Goal: Information Seeking & Learning: Compare options

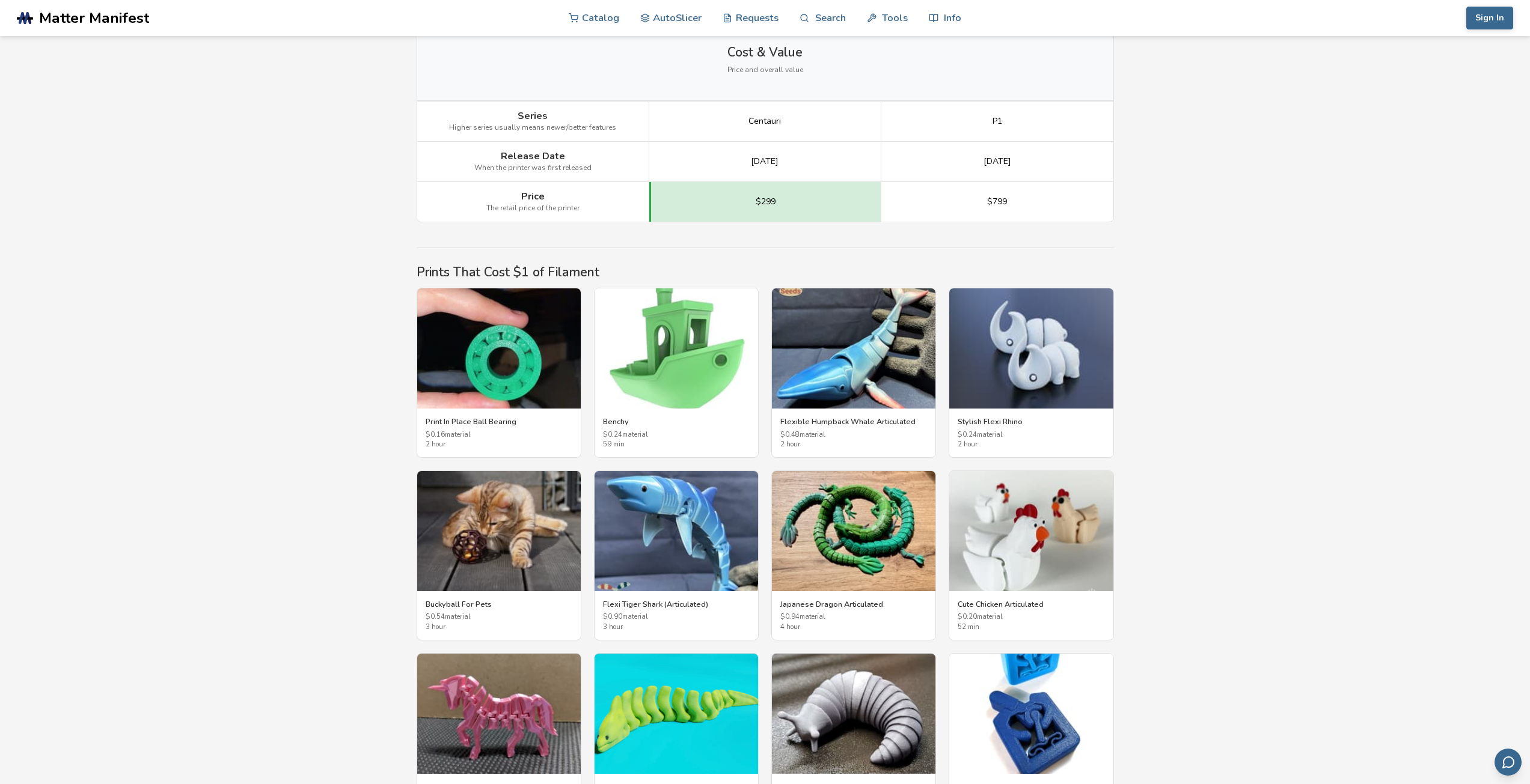
scroll to position [1803, 0]
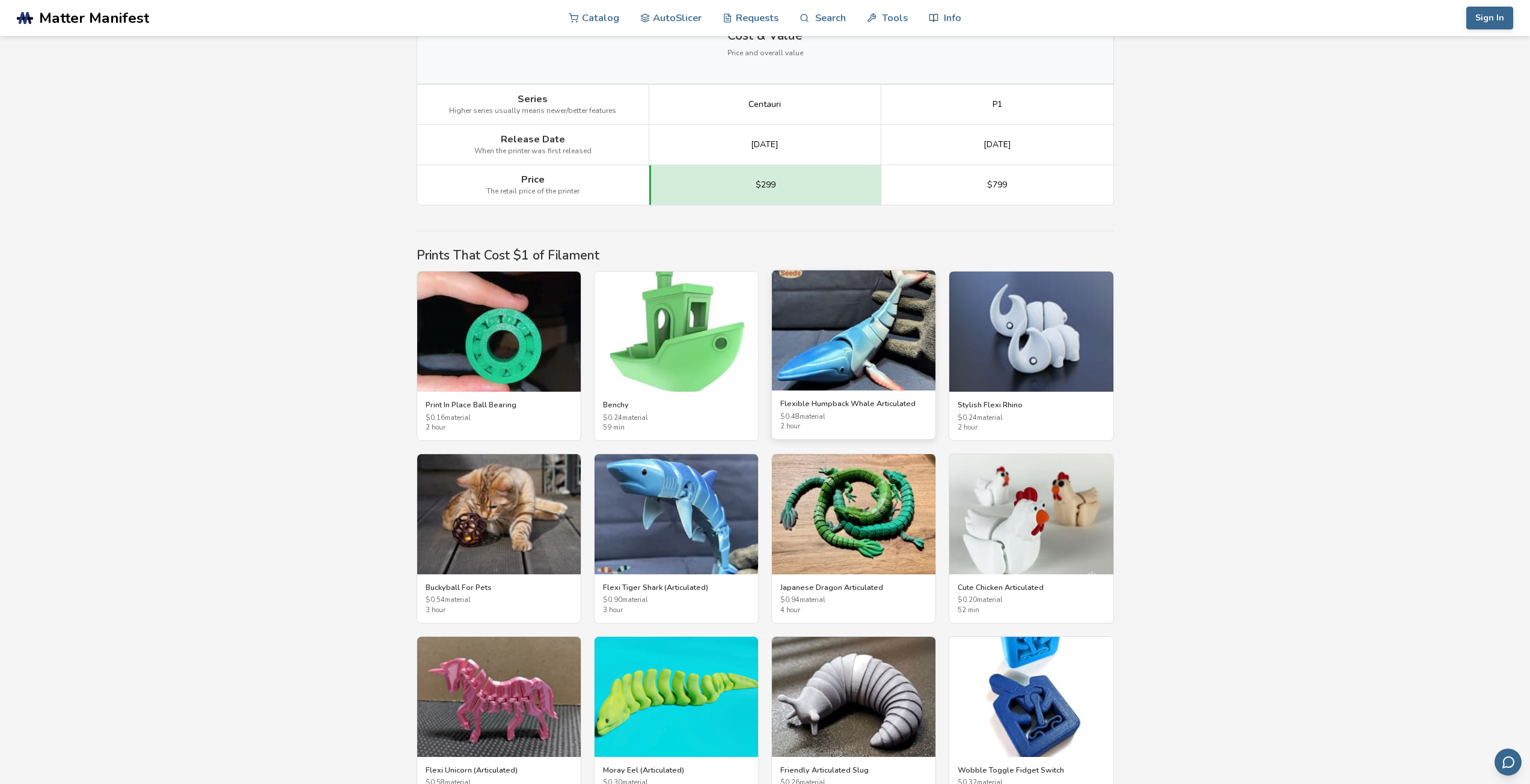
click at [844, 375] on img at bounding box center [854, 330] width 164 height 121
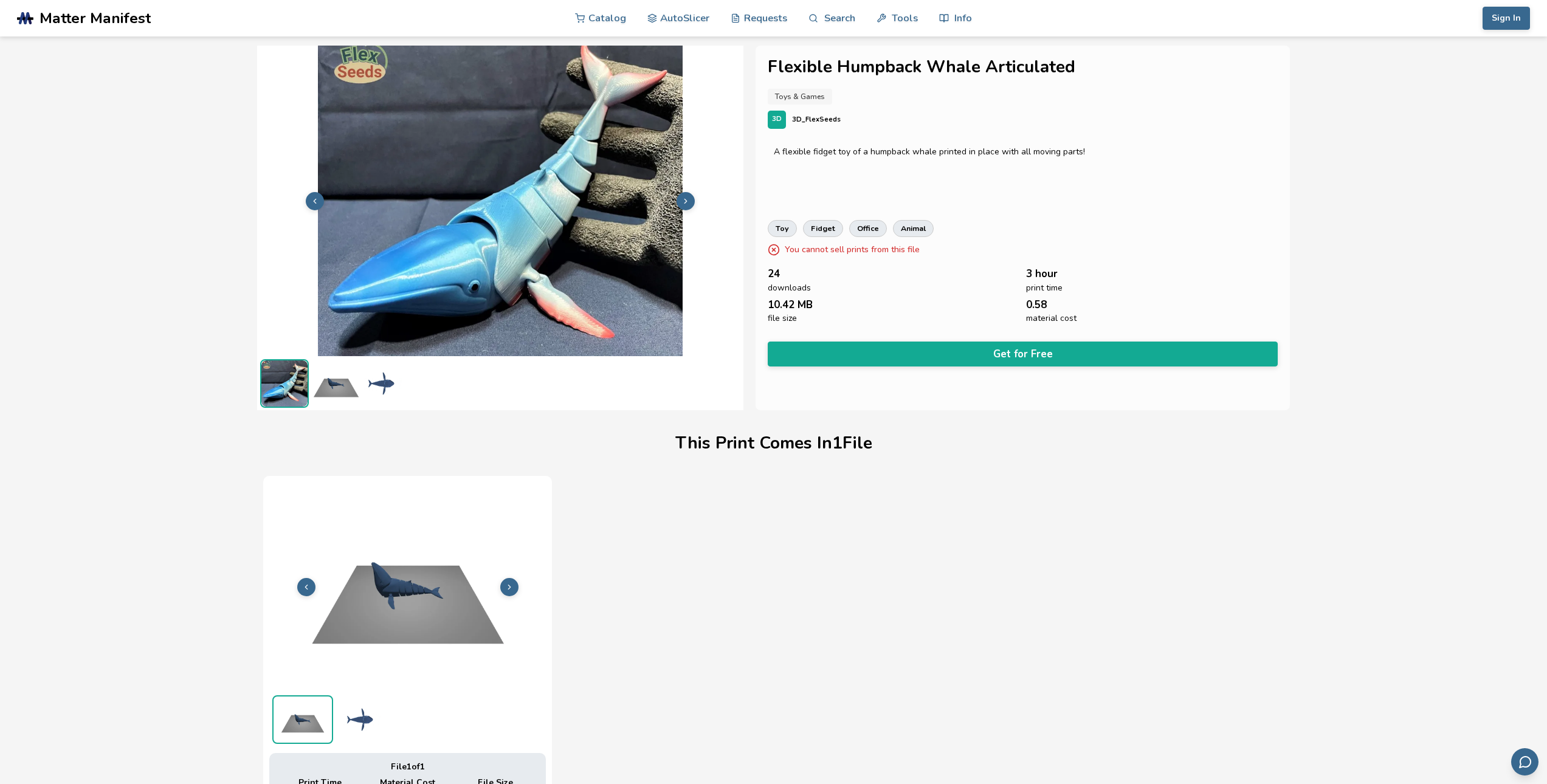
click at [509, 586] on polyline at bounding box center [509, 587] width 2 height 4
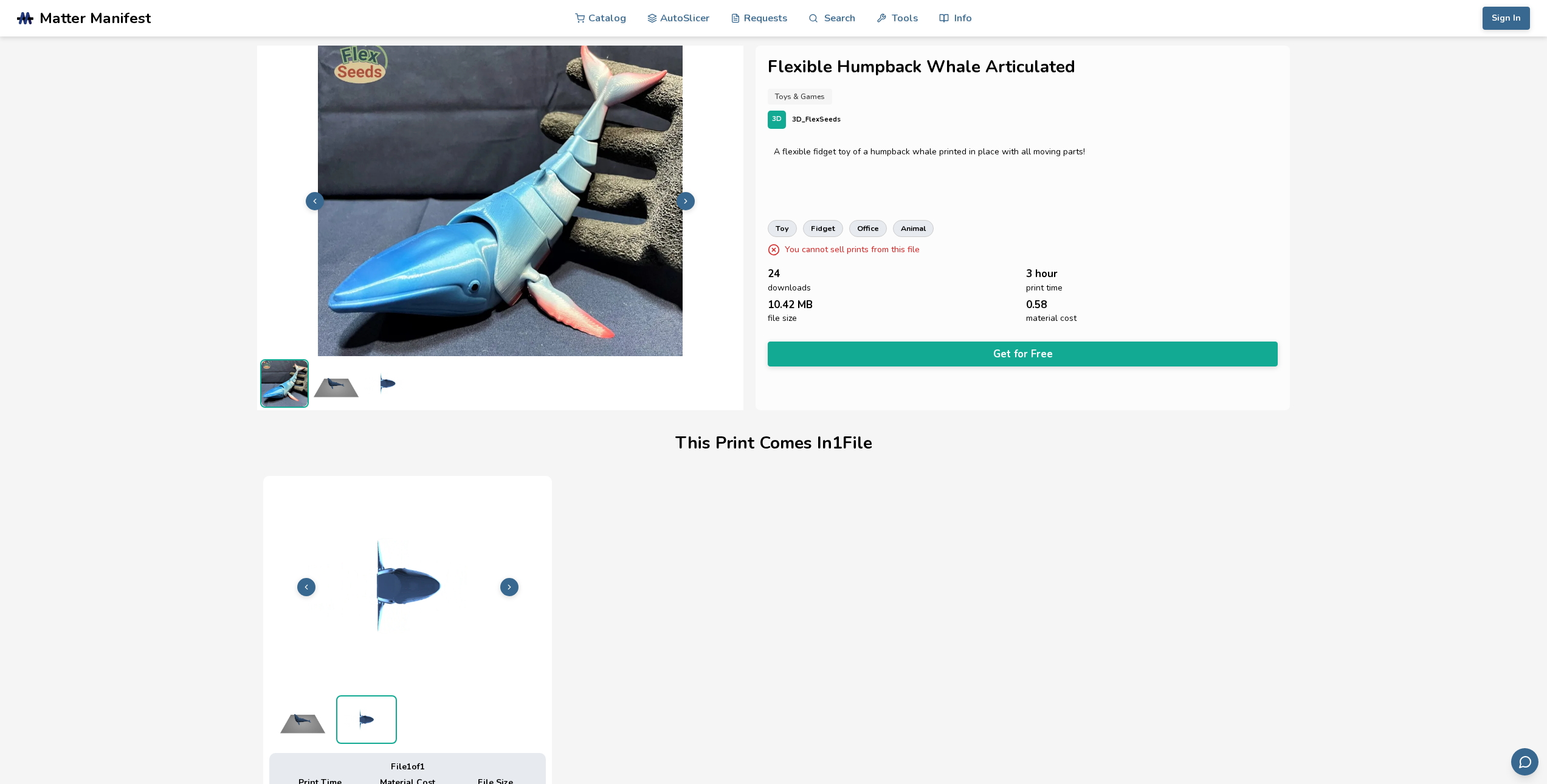
click at [509, 586] on polyline at bounding box center [509, 587] width 2 height 4
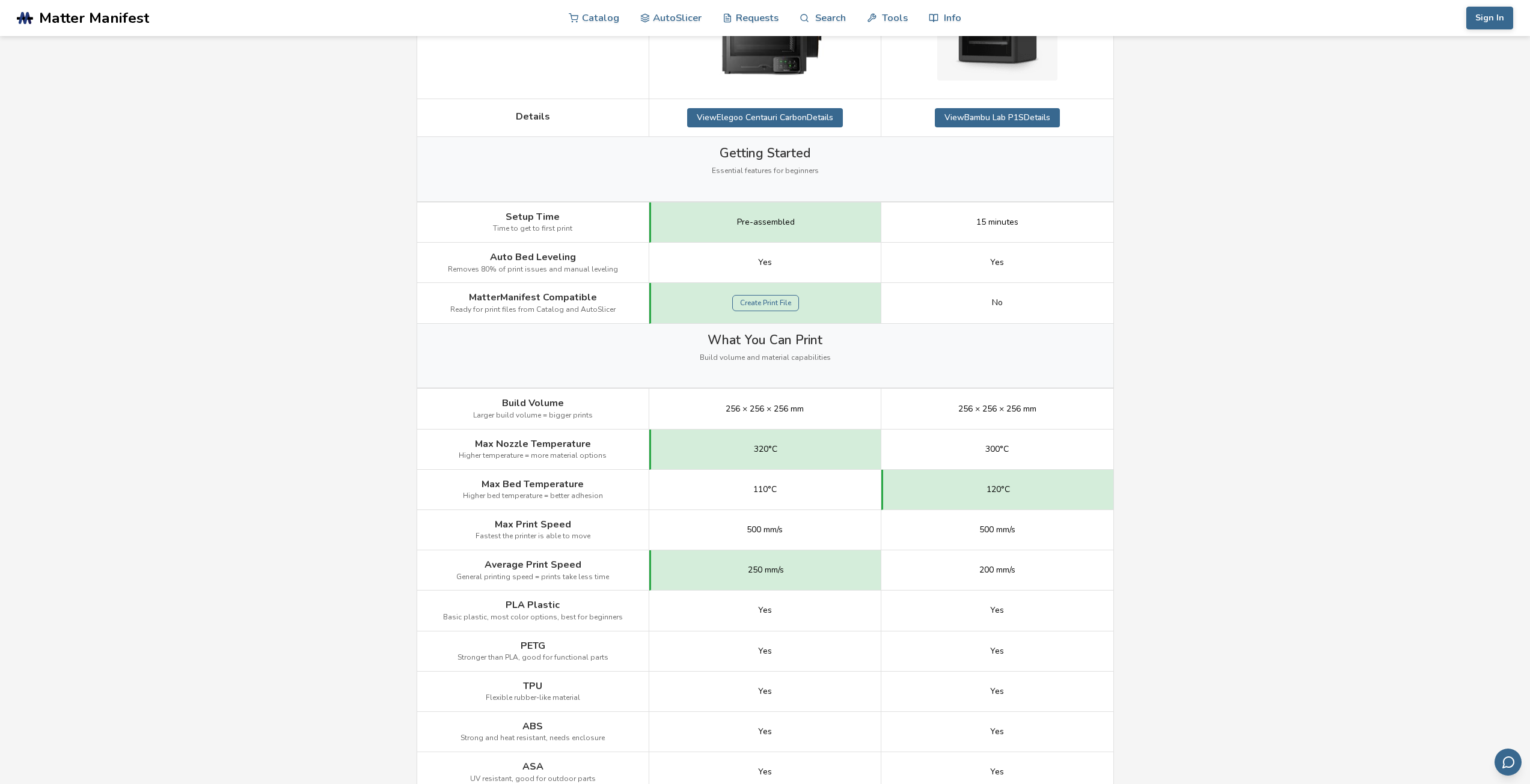
scroll to position [300, 0]
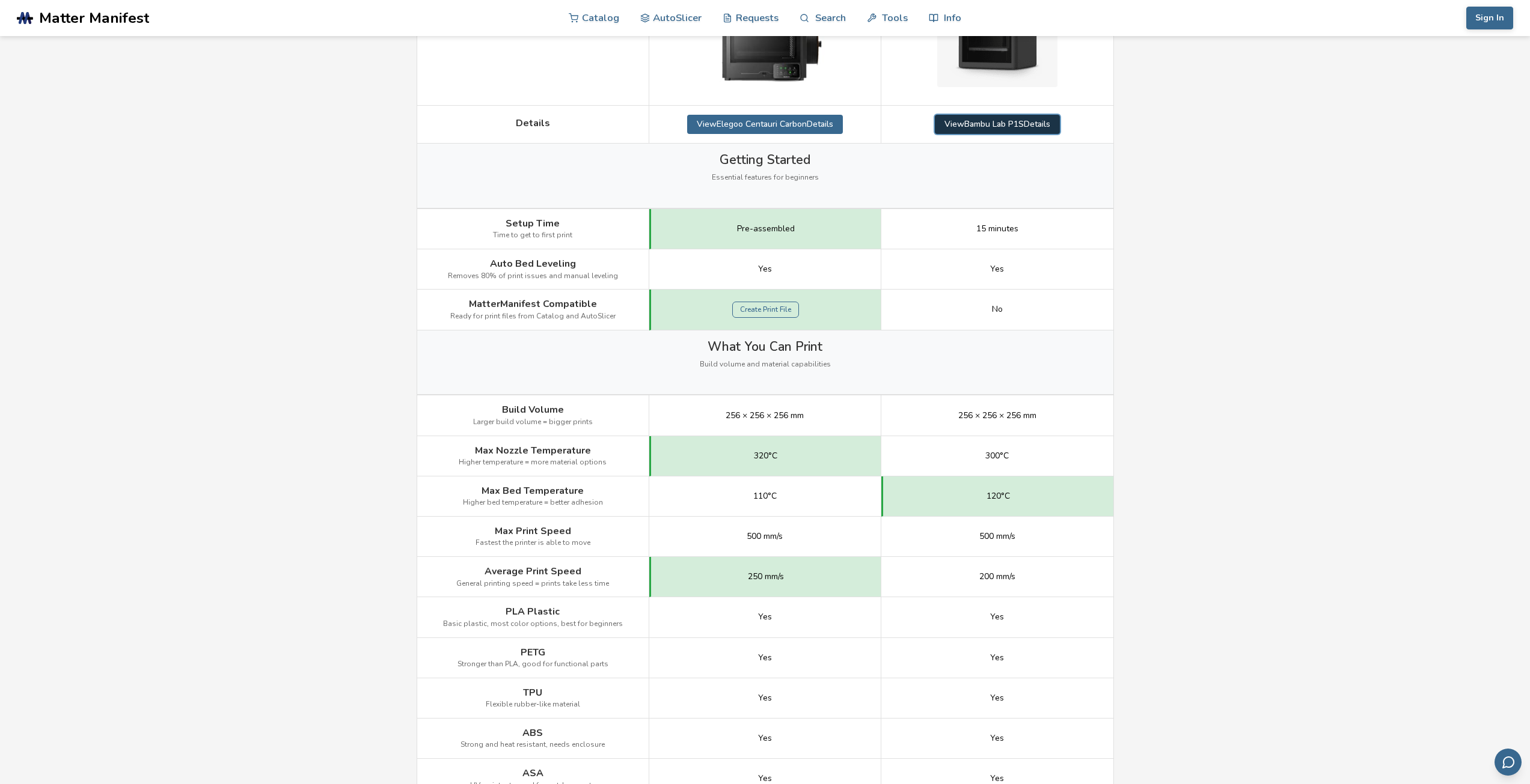
click at [982, 129] on link "View Bambu Lab P1S Details" at bounding box center [997, 125] width 125 height 19
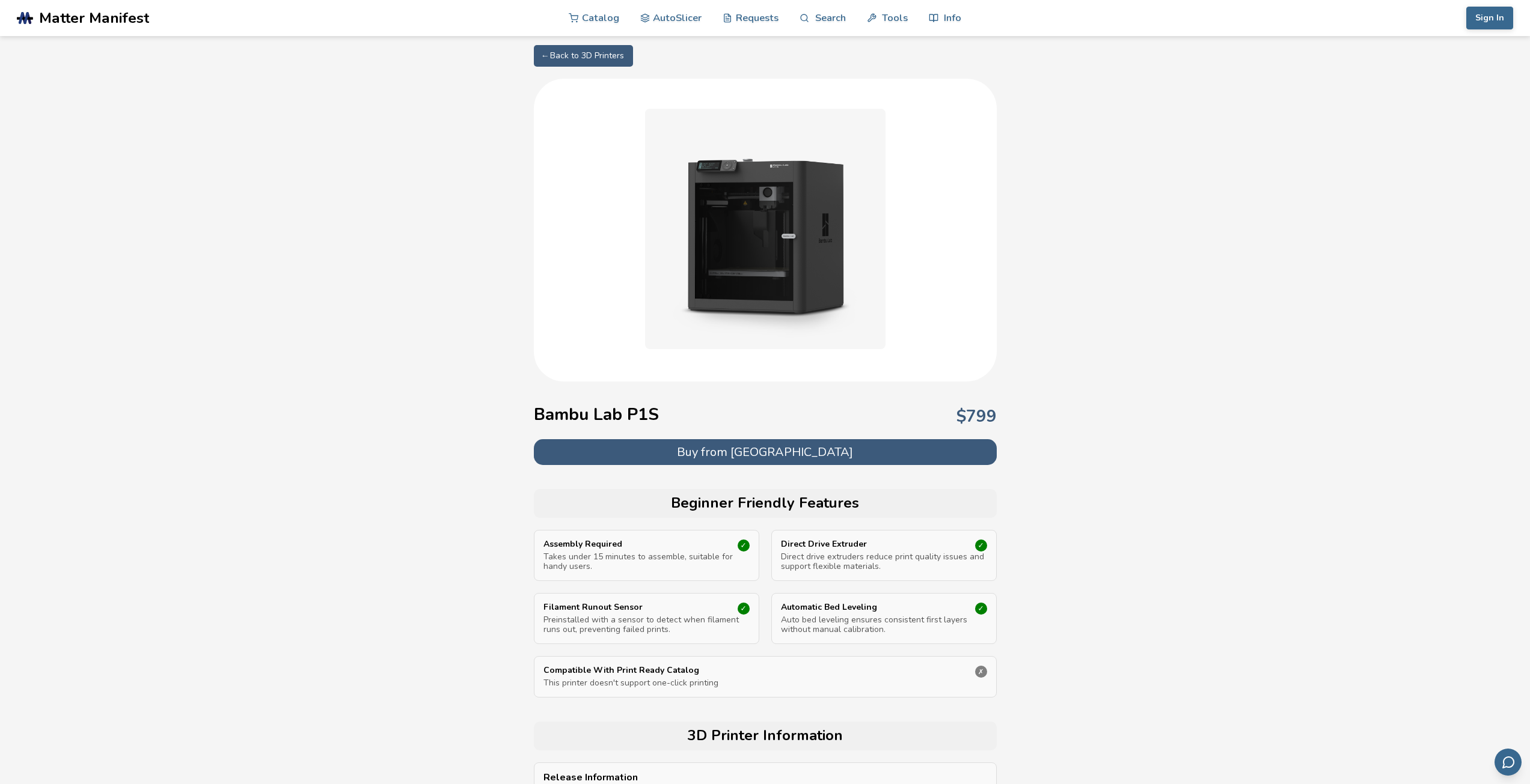
click at [580, 57] on link "← Back to 3D Printers" at bounding box center [584, 56] width 100 height 22
select select "**********"
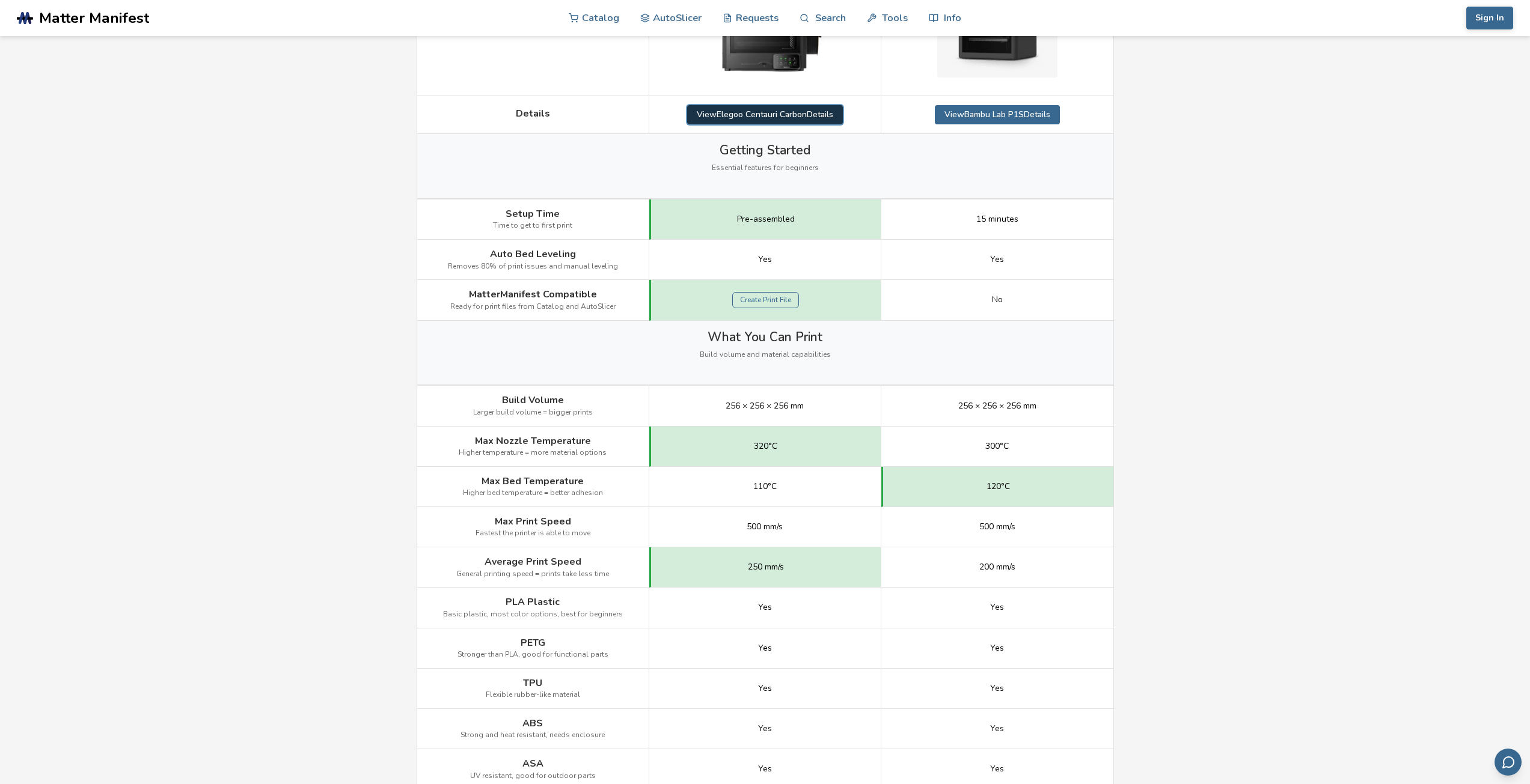
click at [761, 112] on link "View Elegoo Centauri Carbon Details" at bounding box center [765, 115] width 155 height 19
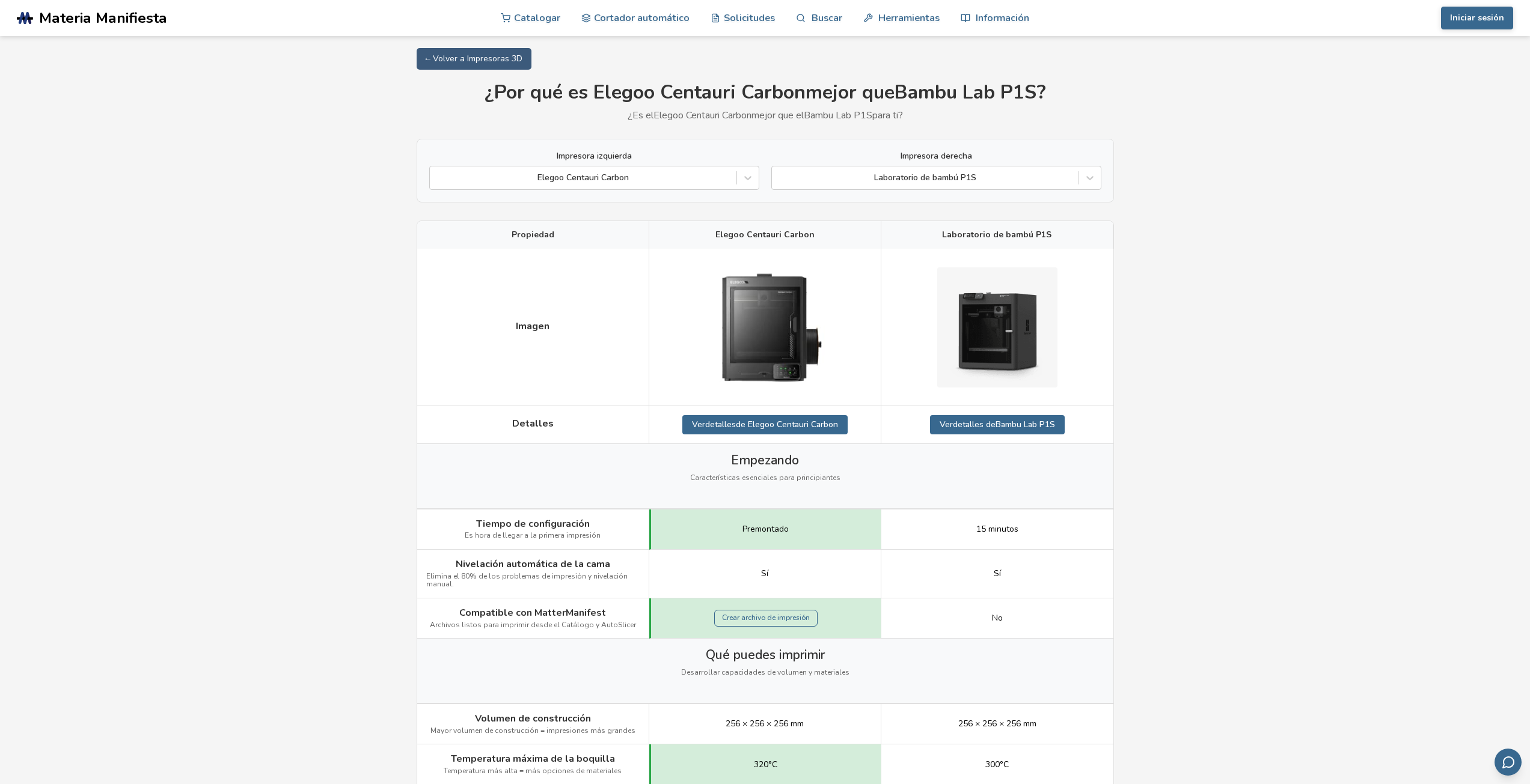
drag, startPoint x: 412, startPoint y: 172, endPoint x: 583, endPoint y: 177, distance: 171.1
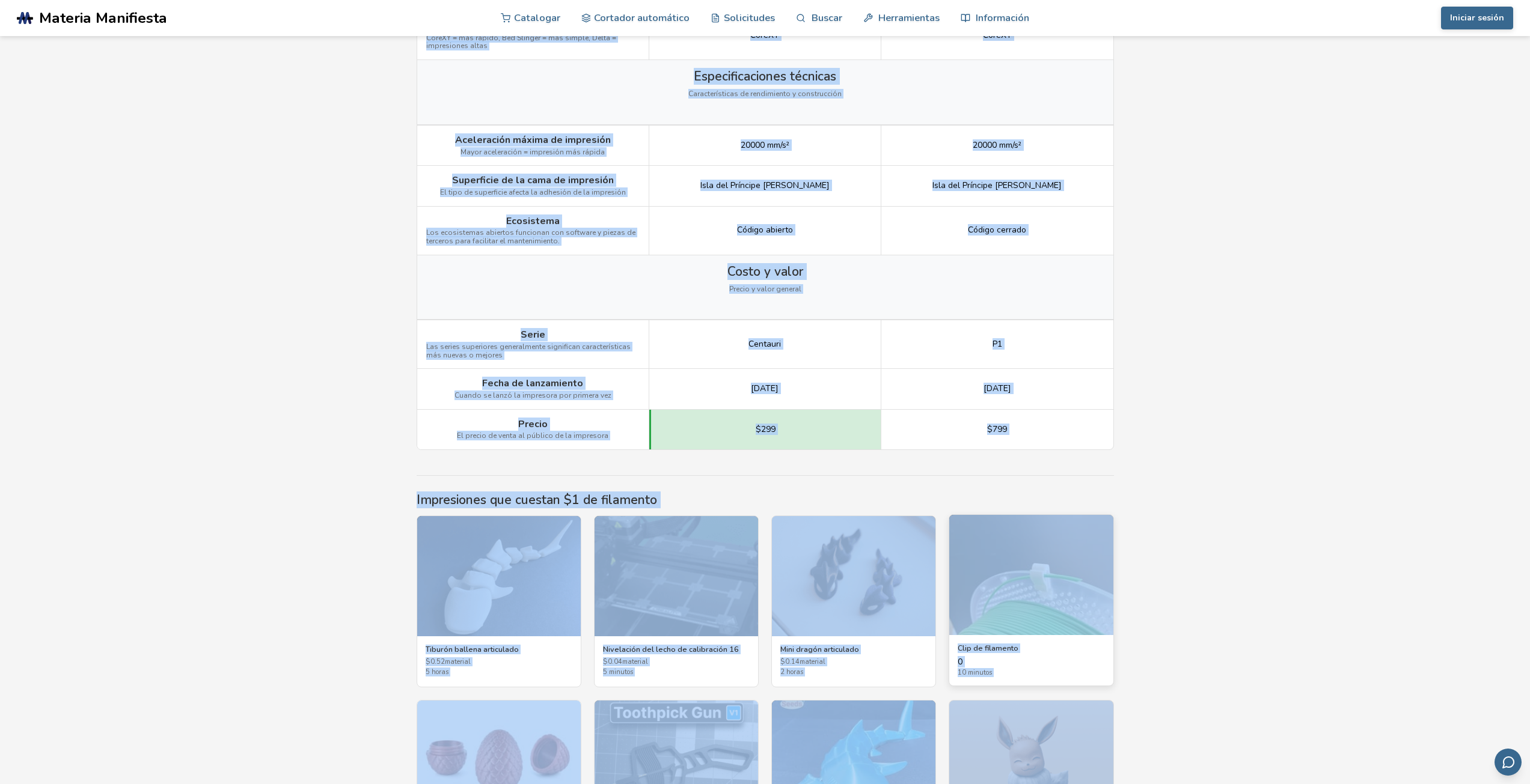
scroll to position [1634, 0]
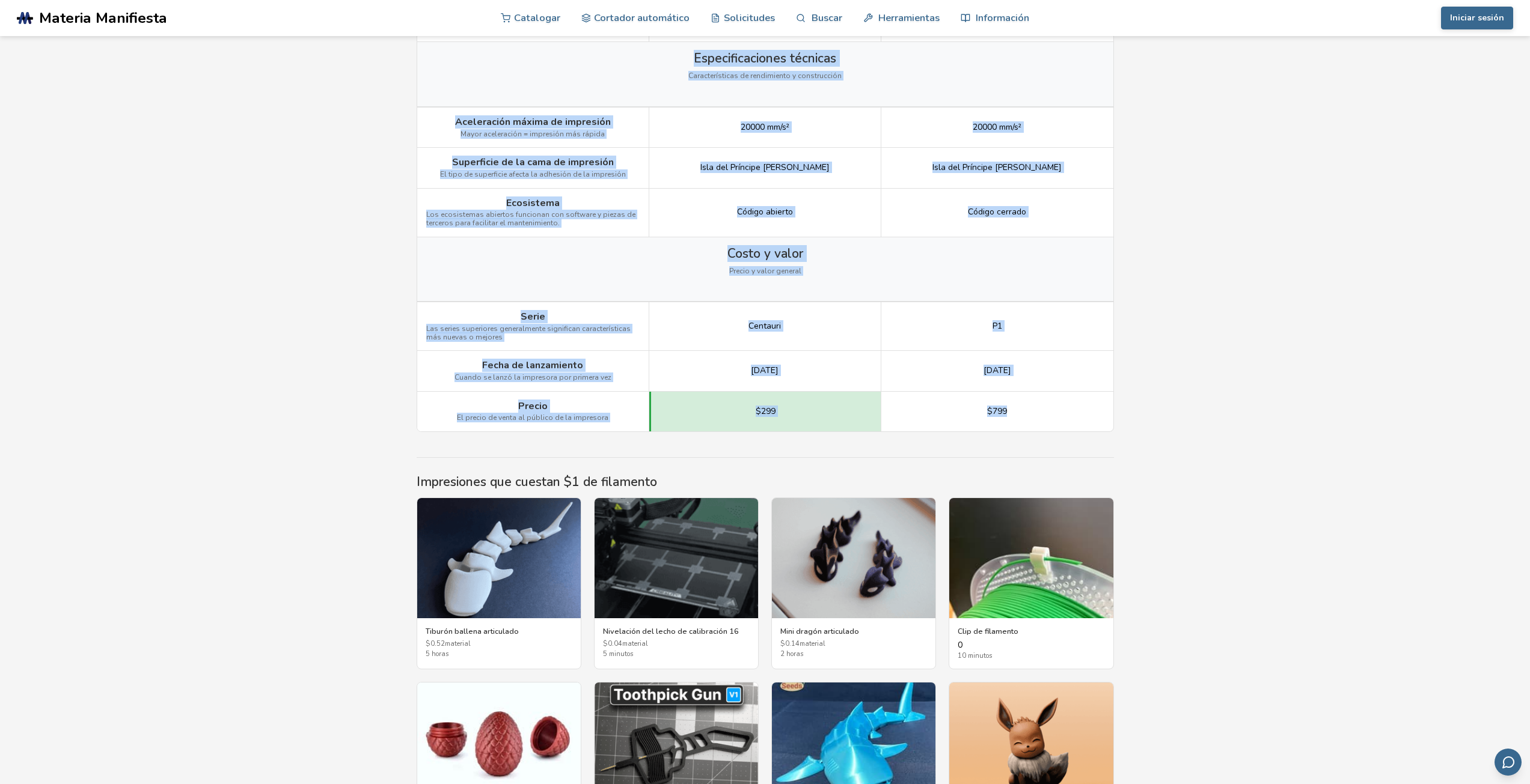
drag, startPoint x: 406, startPoint y: 142, endPoint x: 1119, endPoint y: 396, distance: 756.9
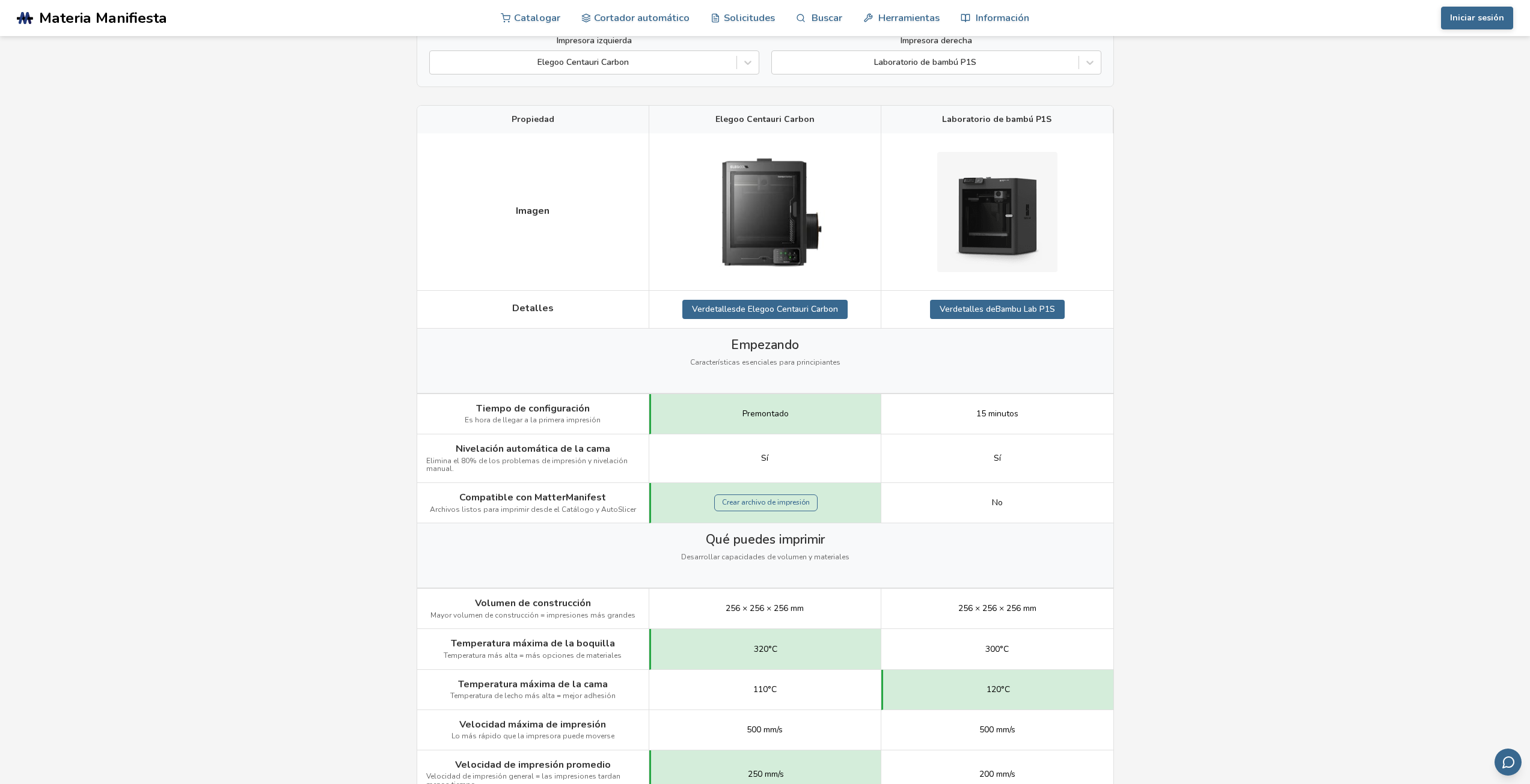
scroll to position [12, 0]
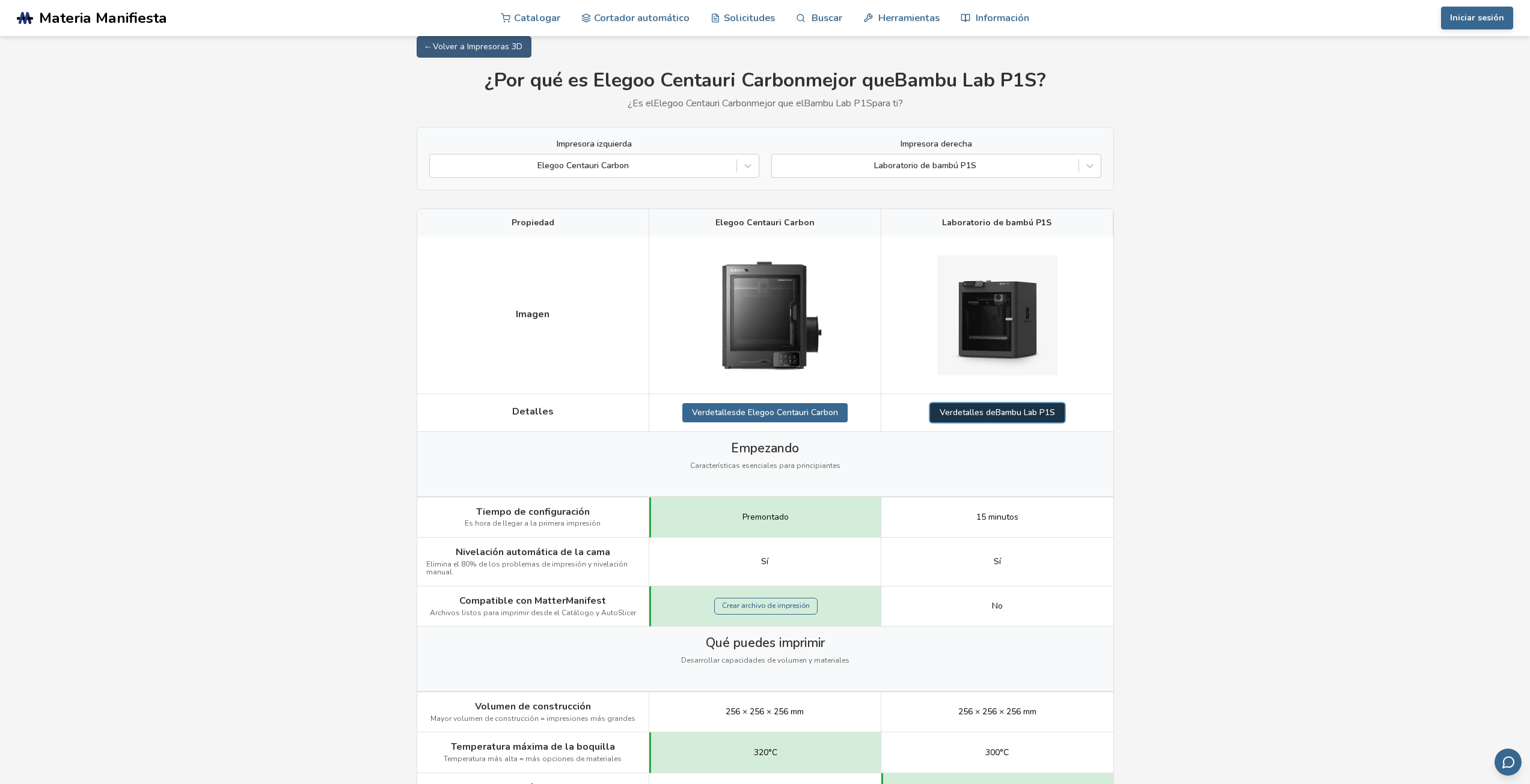
click at [979, 417] on font "detalles de" at bounding box center [974, 413] width 43 height 11
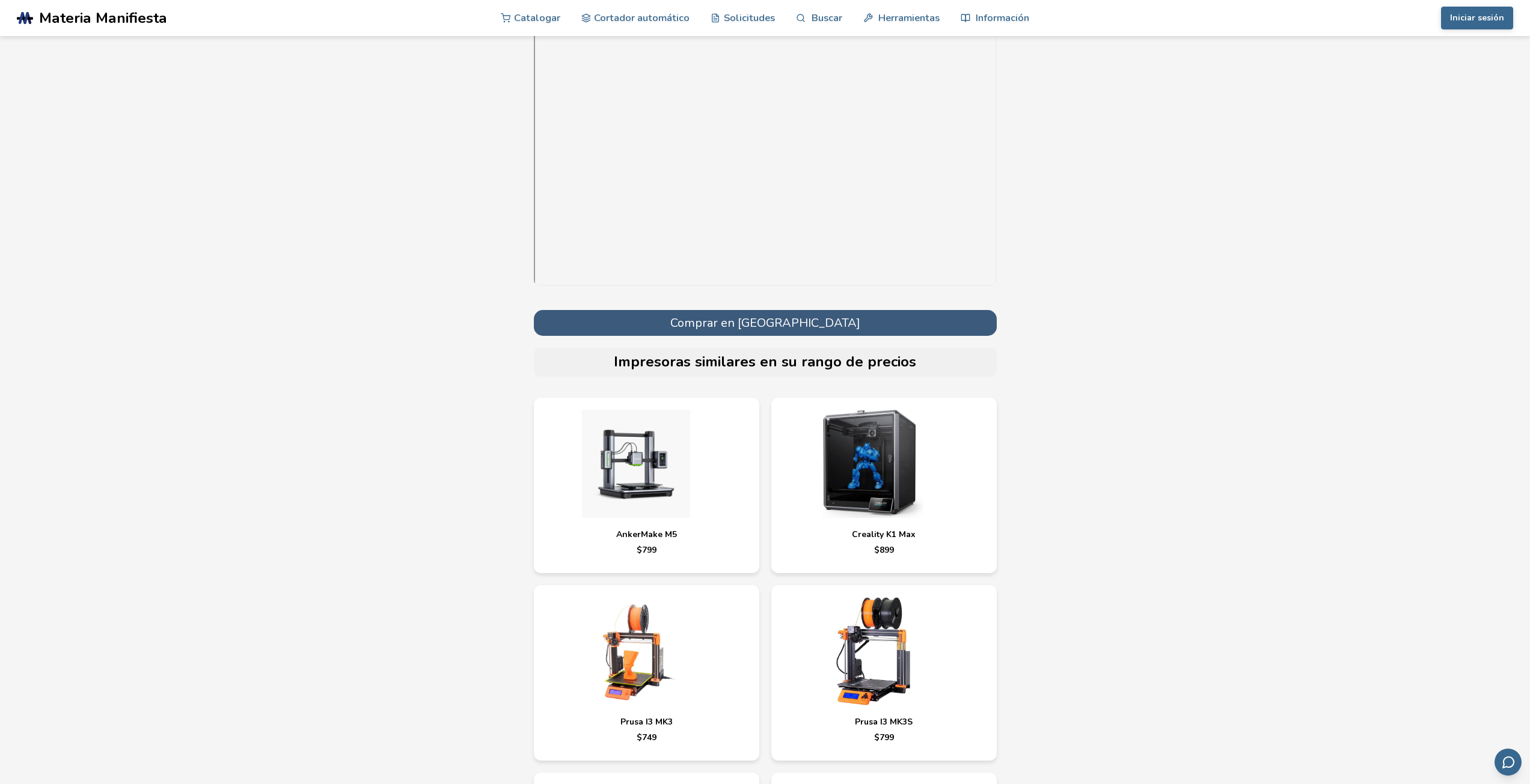
scroll to position [4372, 0]
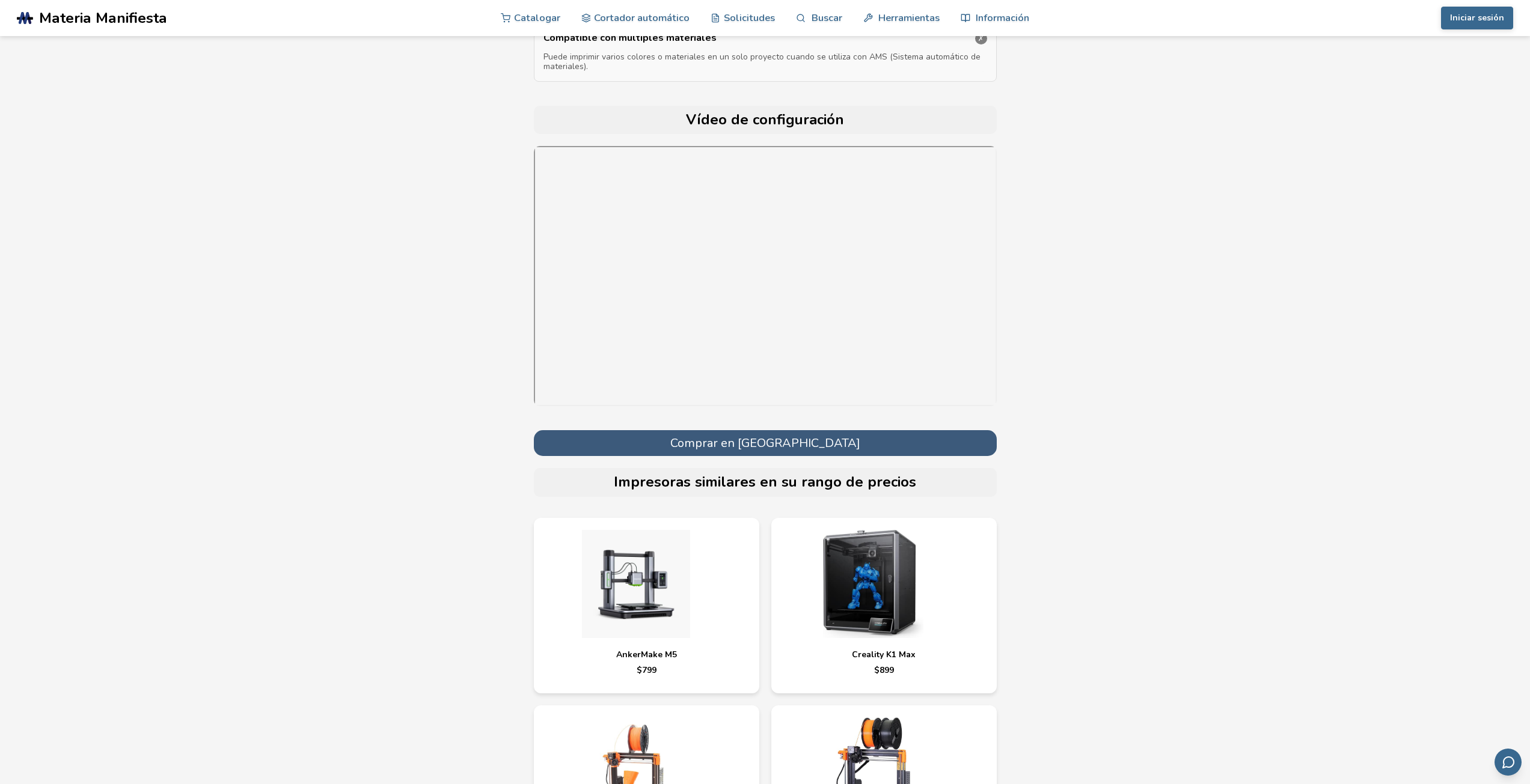
scroll to position [12, 0]
